Goal: Transaction & Acquisition: Purchase product/service

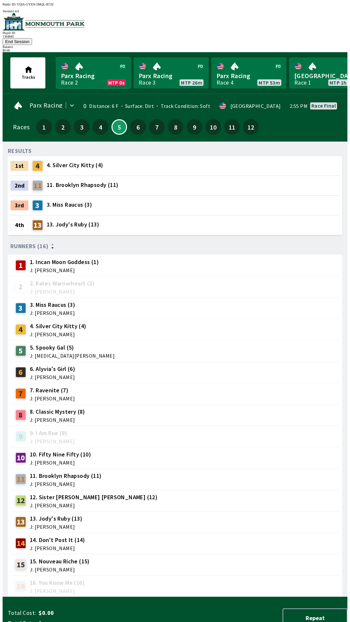
click at [68, 71] on link "Parx Racing Race 2 MTP 0s" at bounding box center [93, 72] width 75 height 31
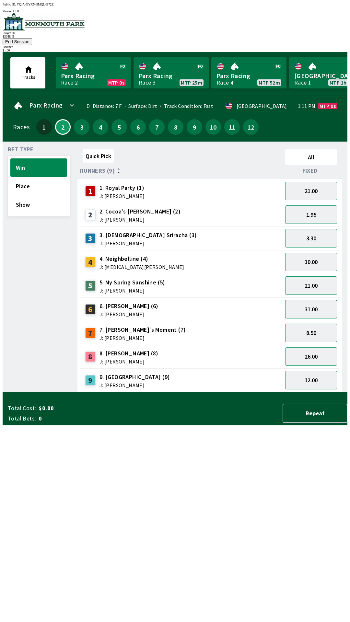
click at [314, 300] on button "31.00" at bounding box center [311, 309] width 52 height 18
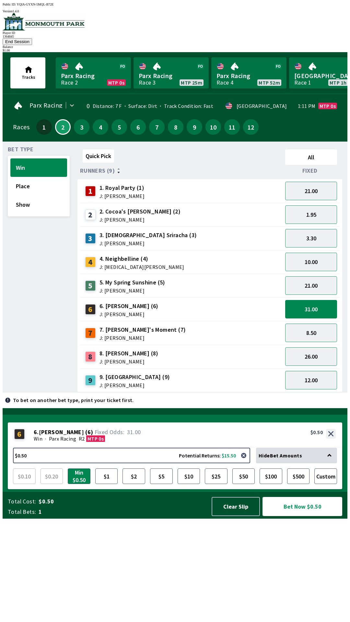
click at [298, 516] on button "Bet Now $0.50" at bounding box center [302, 506] width 80 height 19
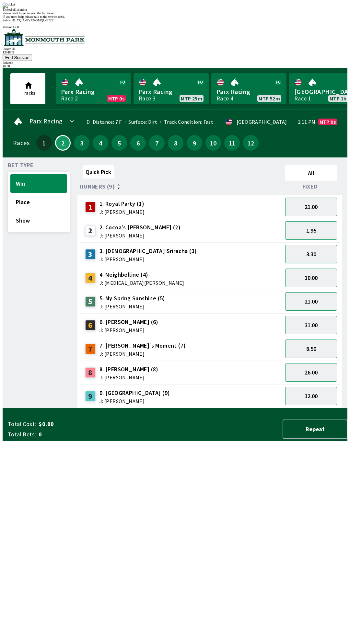
click at [149, 408] on div "Quick Pick All Runners (9) Fixed 1 1. Royal Party (1) J: [PERSON_NAME] 21.00 2 …" at bounding box center [212, 286] width 270 height 246
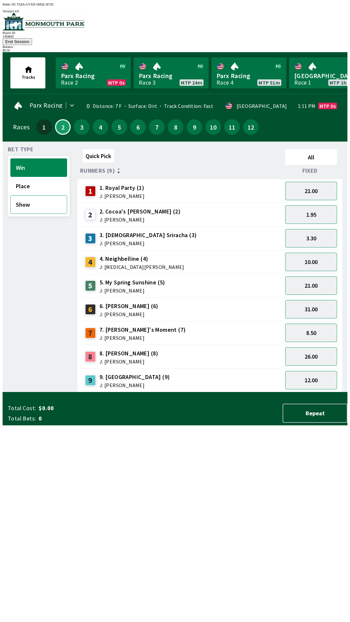
click at [21, 202] on button "Show" at bounding box center [38, 204] width 57 height 18
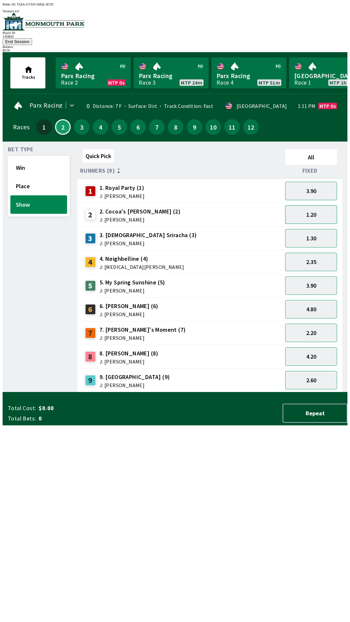
click at [304, 207] on button "1.20" at bounding box center [311, 214] width 52 height 18
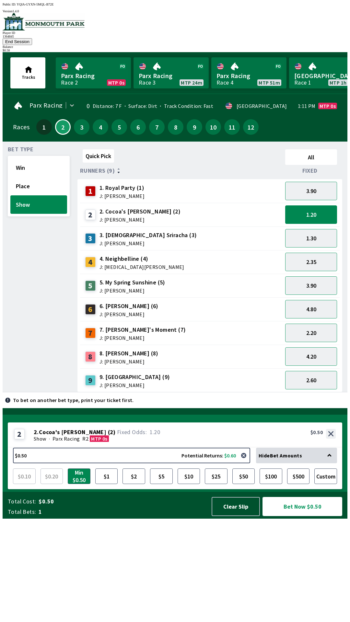
click at [294, 516] on button "Bet Now $0.50" at bounding box center [302, 506] width 80 height 19
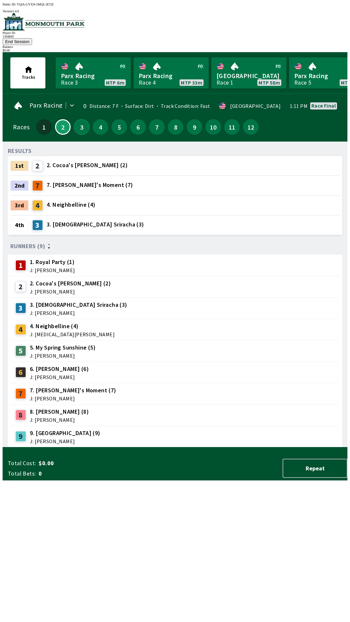
click at [78, 121] on button "3" at bounding box center [82, 127] width 16 height 16
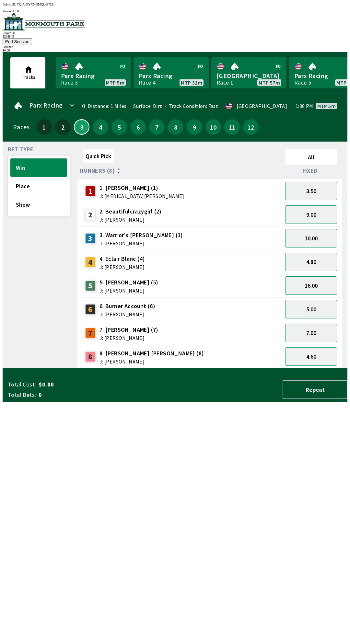
click at [74, 119] on button "3" at bounding box center [82, 127] width 16 height 16
click at [100, 120] on button "4" at bounding box center [101, 127] width 16 height 16
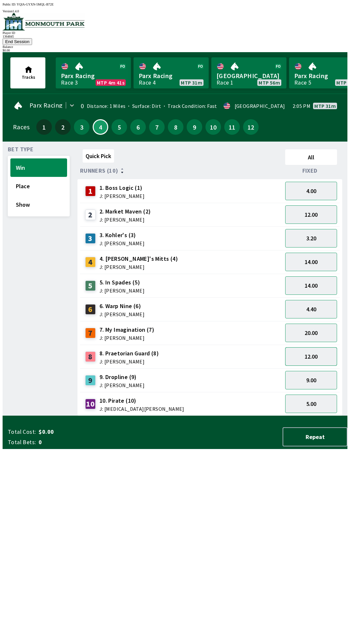
click at [306, 347] on button "12.00" at bounding box center [311, 356] width 52 height 18
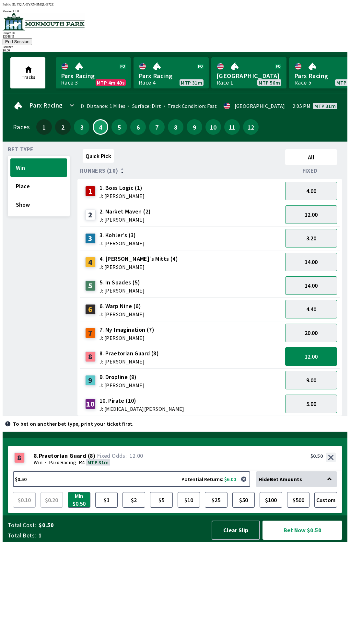
click at [298, 540] on button "Bet Now $0.50" at bounding box center [302, 530] width 80 height 19
click at [262, 521] on button "Bet Now $0.50" at bounding box center [302, 530] width 80 height 19
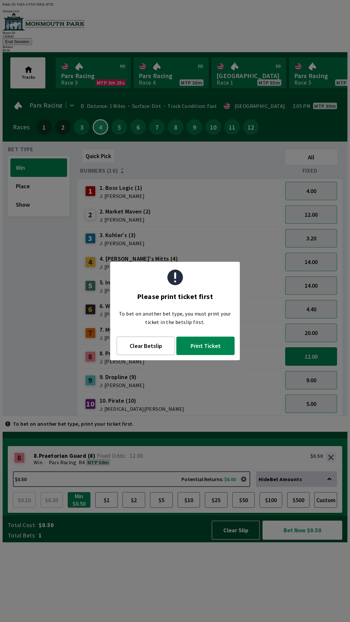
click at [198, 351] on button "Print Ticket" at bounding box center [205, 346] width 58 height 18
